Goal: Navigation & Orientation: Find specific page/section

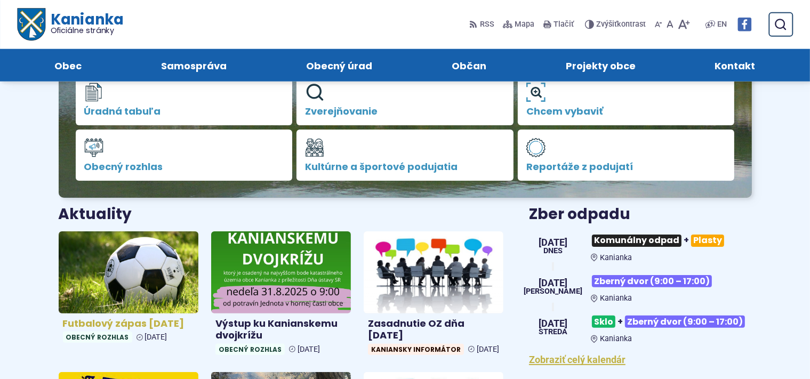
scroll to position [225, 0]
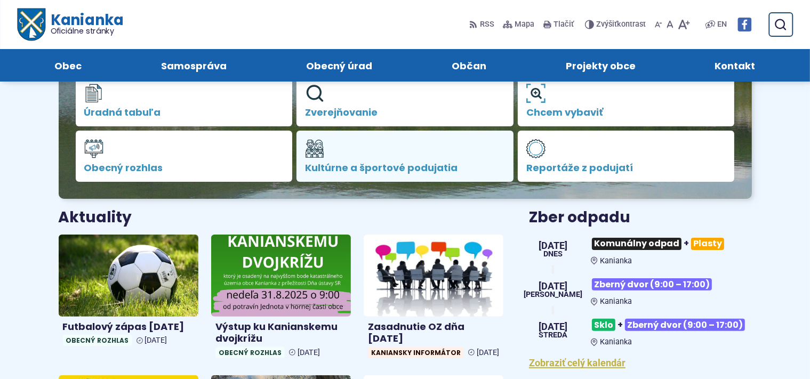
click at [480, 158] on link "Kultúrne a športové podujatia" at bounding box center [404, 156] width 217 height 51
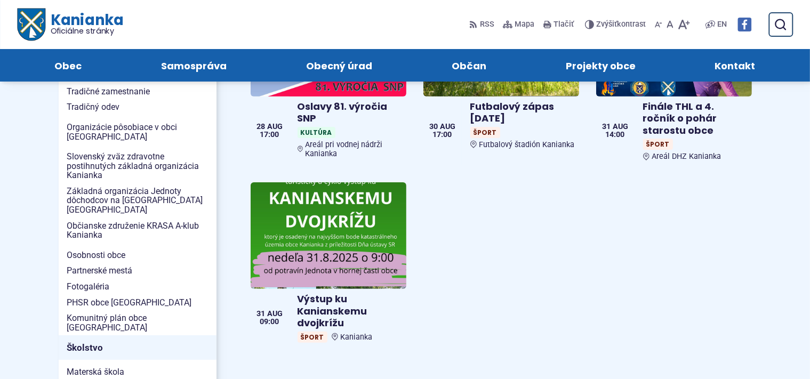
scroll to position [113, 0]
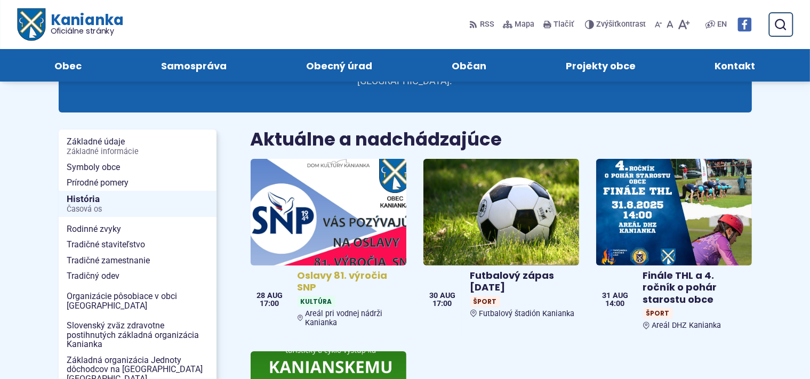
click at [344, 213] on img at bounding box center [328, 212] width 179 height 123
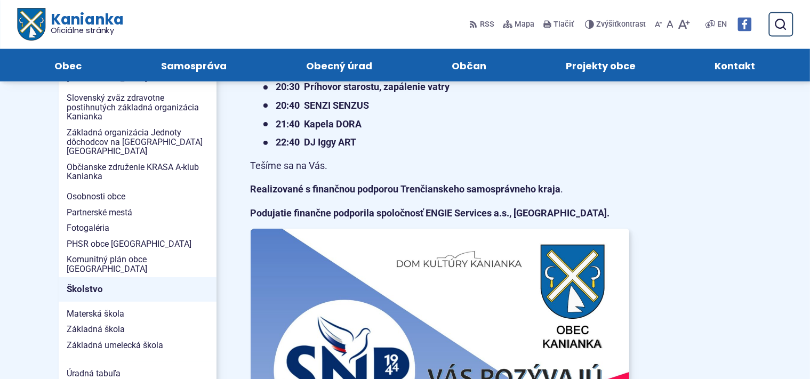
scroll to position [282, 0]
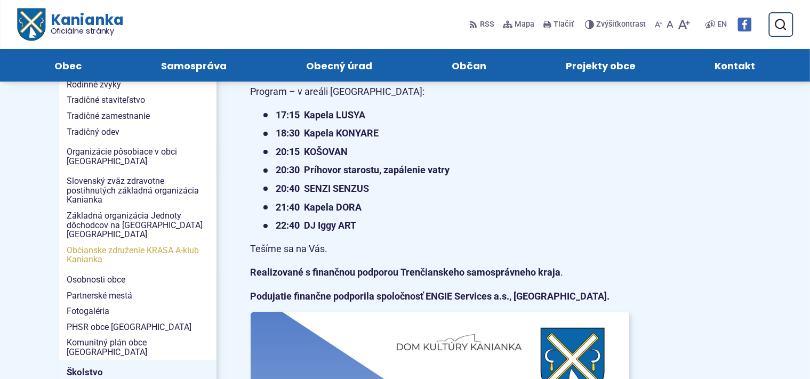
click at [161, 243] on span "Občianske združenie KRASA A-klub Kanianka" at bounding box center [137, 255] width 141 height 25
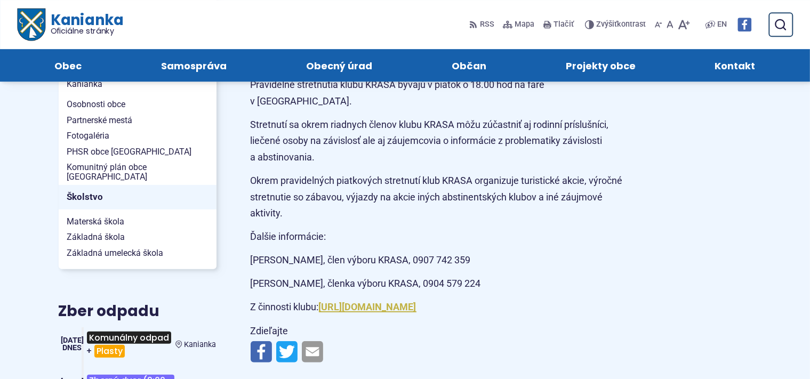
scroll to position [394, 0]
